Goal: Check status: Check status

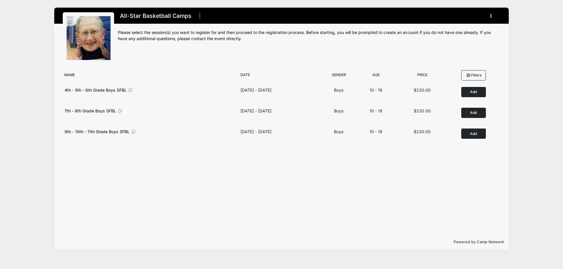
click at [164, 19] on h1 "All-Star Basketball Camps" at bounding box center [155, 16] width 75 height 10
click at [198, 15] on li at bounding box center [199, 17] width 7 height 12
click at [492, 14] on button "button" at bounding box center [492, 16] width 16 height 10
click at [452, 30] on link "My Account" at bounding box center [464, 30] width 68 height 11
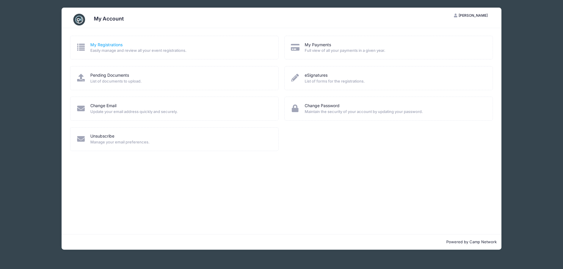
click at [111, 46] on link "My Registrations" at bounding box center [106, 45] width 32 height 6
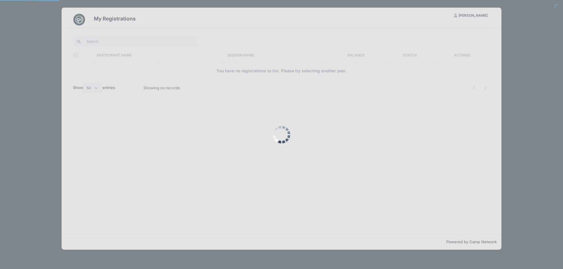
select select "50"
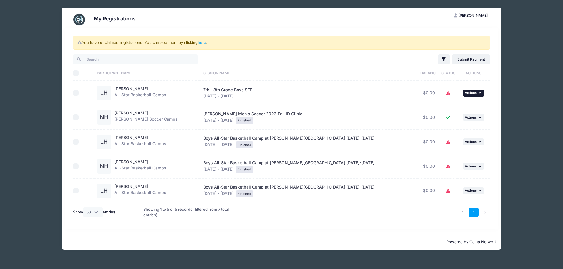
click at [472, 92] on span "Actions" at bounding box center [471, 93] width 12 height 4
click at [447, 106] on link "View Registration" at bounding box center [450, 106] width 53 height 11
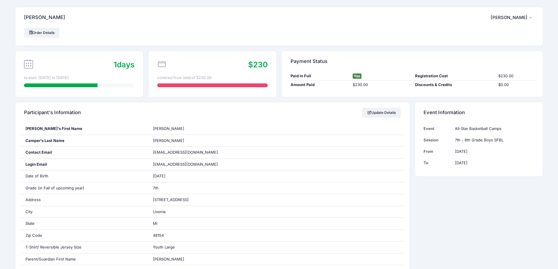
click at [525, 17] on span "Mark Harper" at bounding box center [509, 17] width 37 height 5
click at [397, 23] on div "Harper, Lucas MH Mark Harper My Account Logout" at bounding box center [280, 17] width 528 height 21
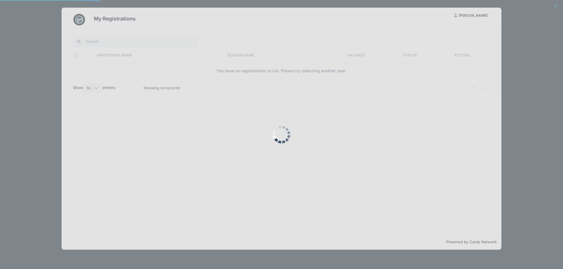
select select "50"
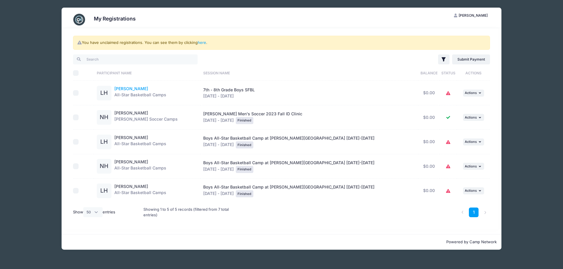
click at [129, 88] on link "[PERSON_NAME]" at bounding box center [131, 88] width 34 height 5
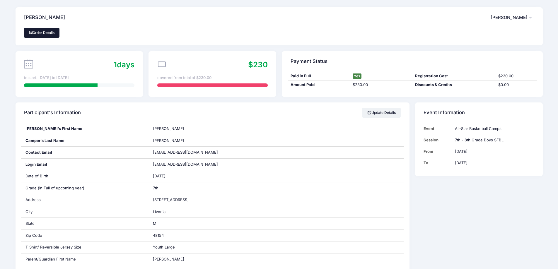
click at [52, 31] on link "Order Details" at bounding box center [42, 33] width 36 height 10
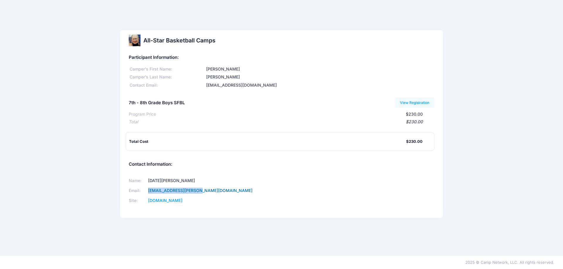
drag, startPoint x: 231, startPoint y: 190, endPoint x: 157, endPoint y: 192, distance: 73.6
click at [157, 192] on td "[EMAIL_ADDRESS][PERSON_NAME][DOMAIN_NAME]" at bounding box center [210, 191] width 128 height 10
copy link "[EMAIL_ADDRESS][PERSON_NAME][DOMAIN_NAME]"
drag, startPoint x: 186, startPoint y: 103, endPoint x: 125, endPoint y: 104, distance: 60.7
click at [125, 104] on div "Participant Information: [PERSON_NAME]'s First Name: [PERSON_NAME] Last Name: […" at bounding box center [281, 134] width 323 height 167
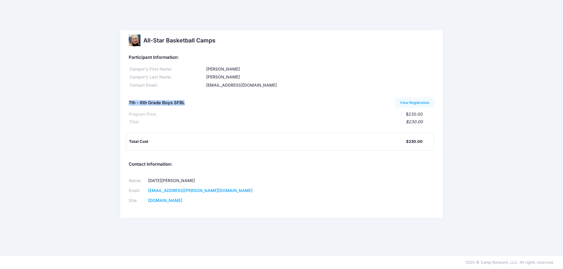
copy h5 "7th - 8th Grade Boys SFBL"
click at [264, 95] on div "Participant Information: [PERSON_NAME]'s First Name: [PERSON_NAME] Last Name: […" at bounding box center [281, 101] width 305 height 100
drag, startPoint x: 216, startPoint y: 200, endPoint x: 150, endPoint y: 203, distance: 65.4
click at [150, 203] on tr "Site: [DOMAIN_NAME]" at bounding box center [201, 201] width 145 height 10
click at [71, 148] on div "All-Star Basketball Camps Participant Information: [PERSON_NAME]'s First Name: …" at bounding box center [281, 128] width 563 height 196
